Goal: Unclear

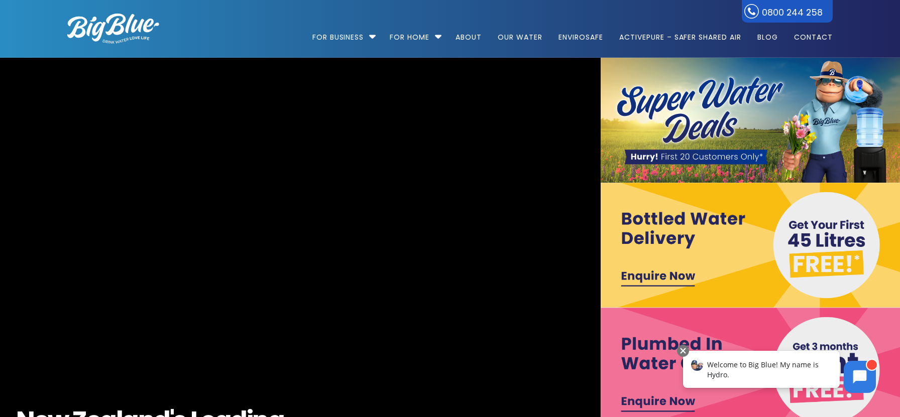
click at [733, 366] on span "Welcome to Big Blue! My name is Hydro." at bounding box center [763, 370] width 112 height 20
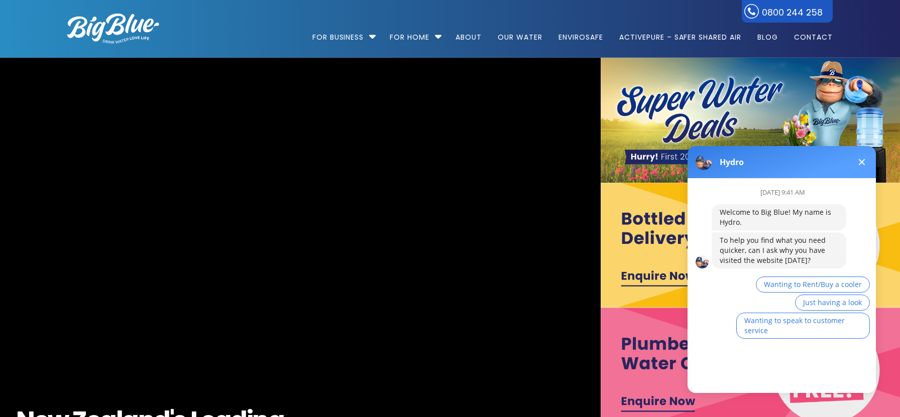
click at [864, 162] on button at bounding box center [862, 162] width 12 height 12
